Goal: Task Accomplishment & Management: Manage account settings

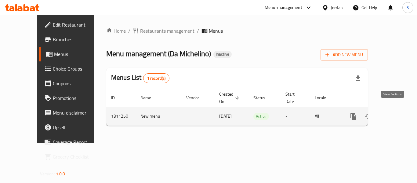
click at [395, 113] on icon "enhanced table" at bounding box center [397, 116] width 7 height 7
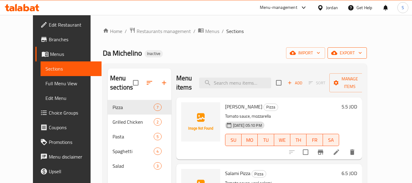
click at [362, 52] on span "export" at bounding box center [348, 53] width 30 height 8
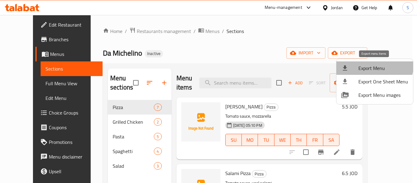
click at [373, 64] on span "Export Menu" at bounding box center [383, 67] width 50 height 7
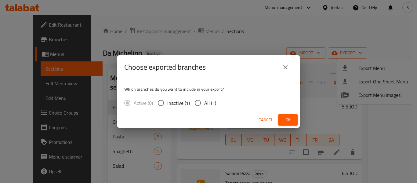
click at [203, 106] on input "All (1)" at bounding box center [197, 102] width 13 height 13
radio input "true"
click at [287, 118] on span "Ok" at bounding box center [288, 120] width 10 height 8
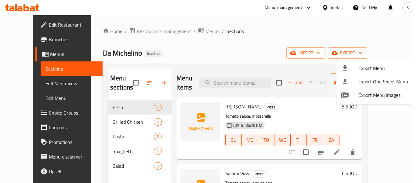
click at [233, 33] on div at bounding box center [208, 91] width 417 height 183
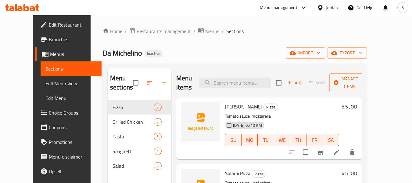
drag, startPoint x: 48, startPoint y: 23, endPoint x: 102, endPoint y: 17, distance: 54.1
click at [49, 23] on span "Edit Restaurant" at bounding box center [73, 24] width 48 height 7
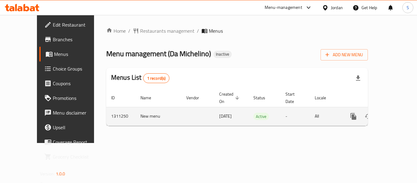
click at [395, 113] on icon "enhanced table" at bounding box center [397, 116] width 7 height 7
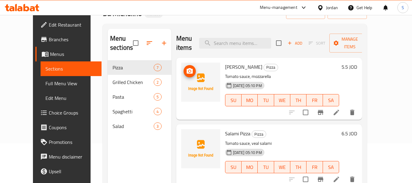
scroll to position [61, 0]
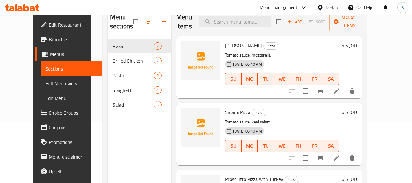
click at [45, 81] on span "Full Menu View" at bounding box center [71, 83] width 52 height 7
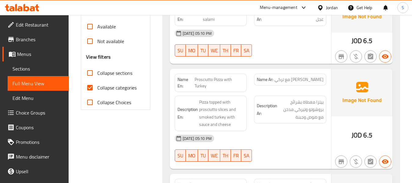
scroll to position [214, 0]
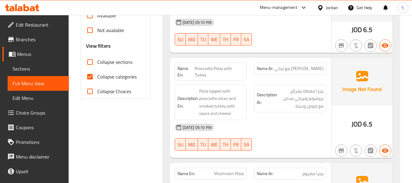
click at [114, 77] on span "Collapse categories" at bounding box center [116, 76] width 39 height 7
click at [97, 77] on input "Collapse categories" at bounding box center [90, 76] width 15 height 15
checkbox input "false"
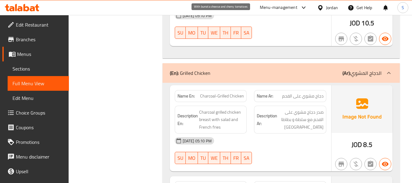
scroll to position [702, 0]
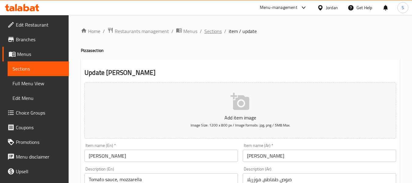
click at [217, 29] on span "Sections" at bounding box center [212, 30] width 17 height 7
